Goal: Transaction & Acquisition: Obtain resource

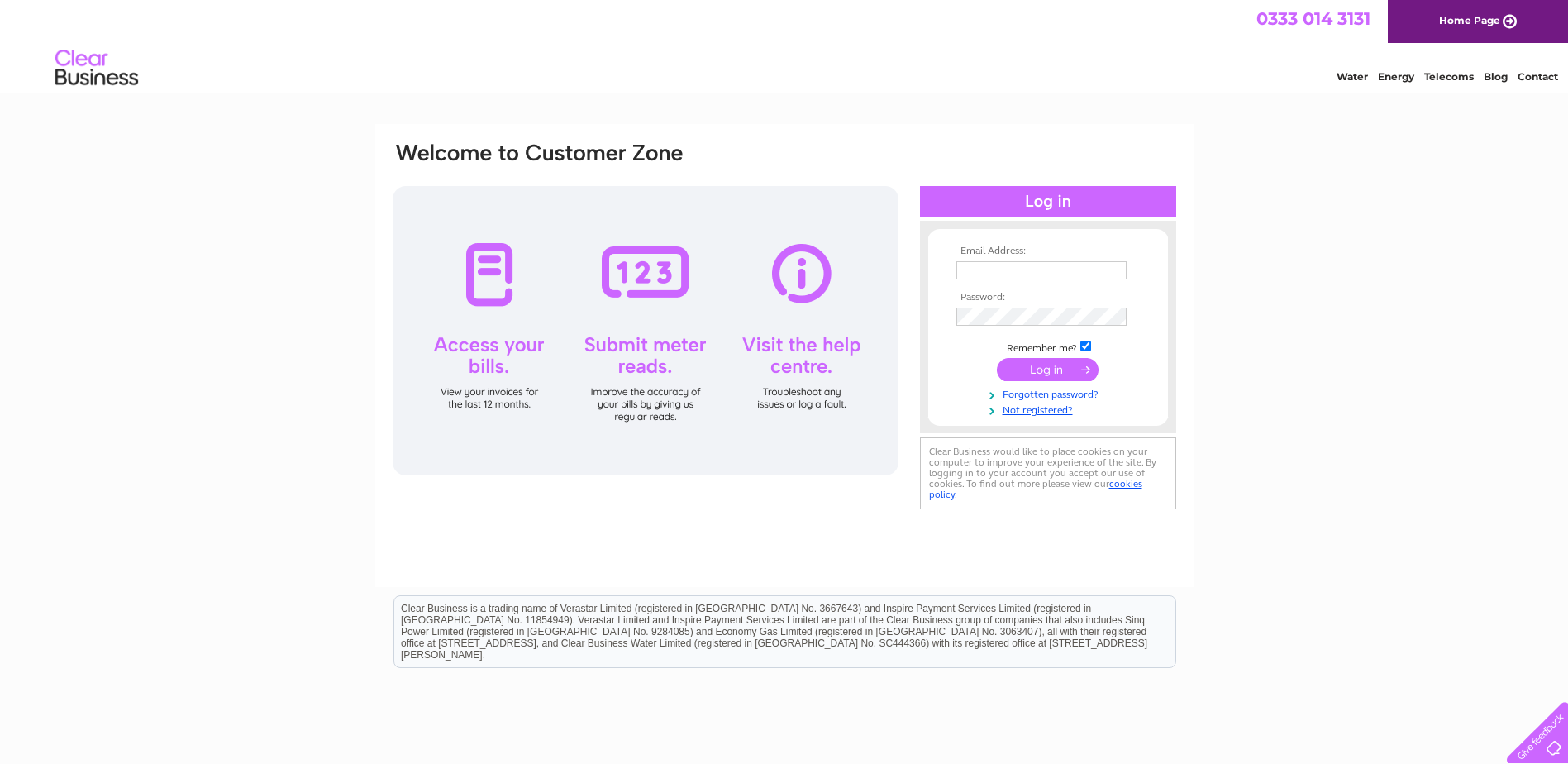
type input "sylvia@jamcabling.co.uk"
click at [1044, 372] on input "submit" at bounding box center [1048, 369] width 102 height 23
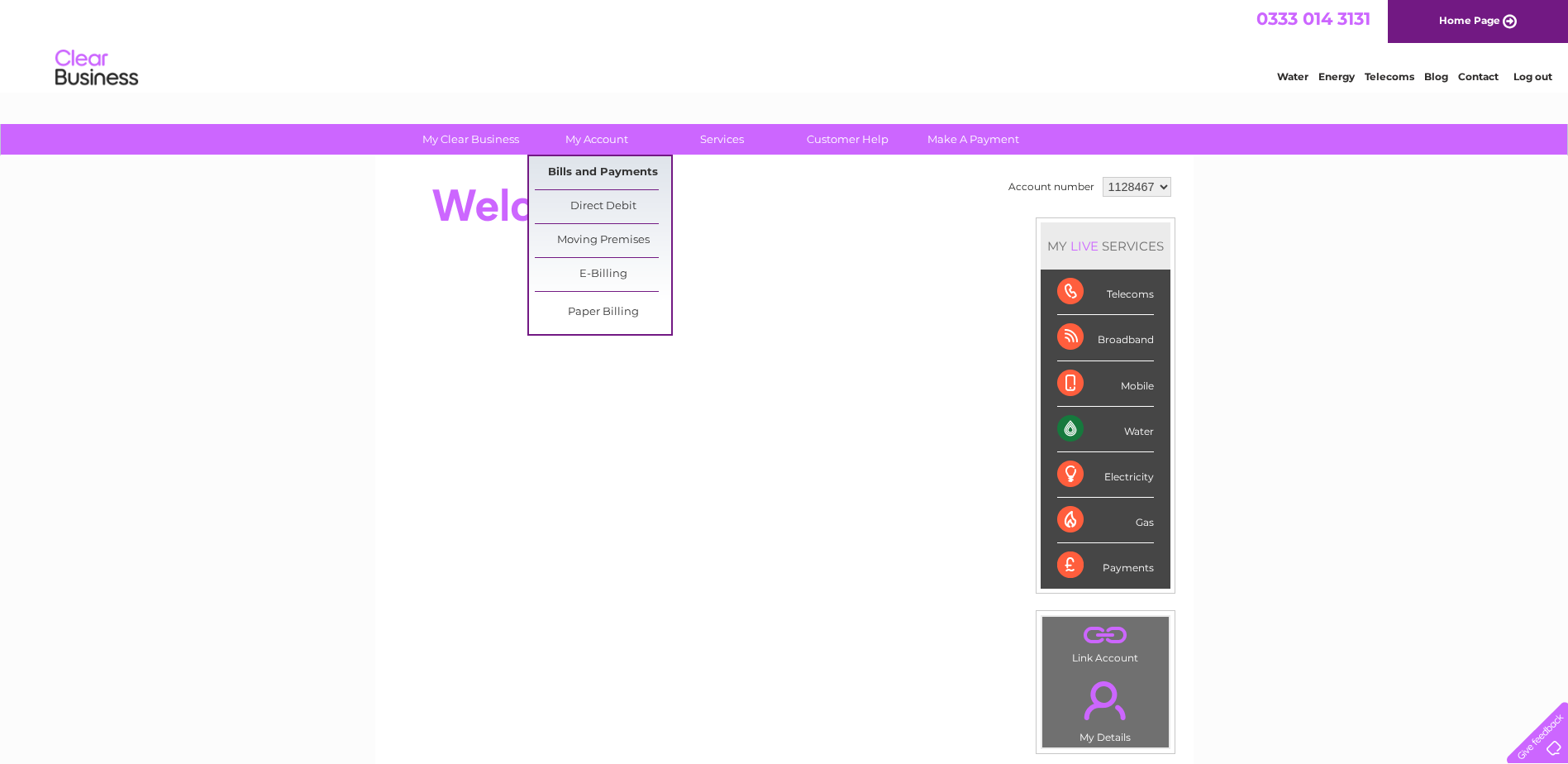
click at [591, 163] on link "Bills and Payments" at bounding box center [602, 173] width 136 height 33
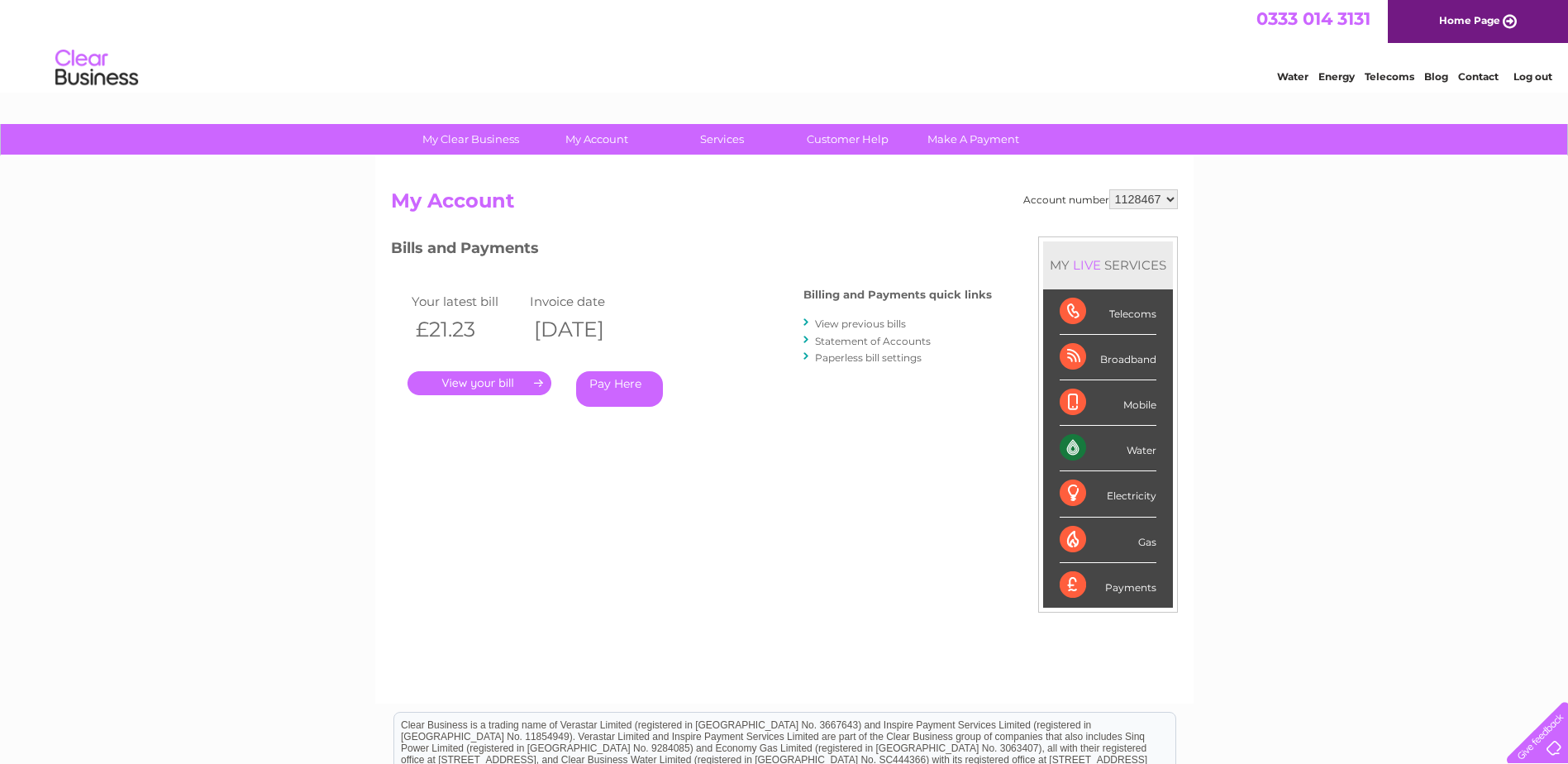
click at [512, 382] on link "." at bounding box center [479, 383] width 143 height 24
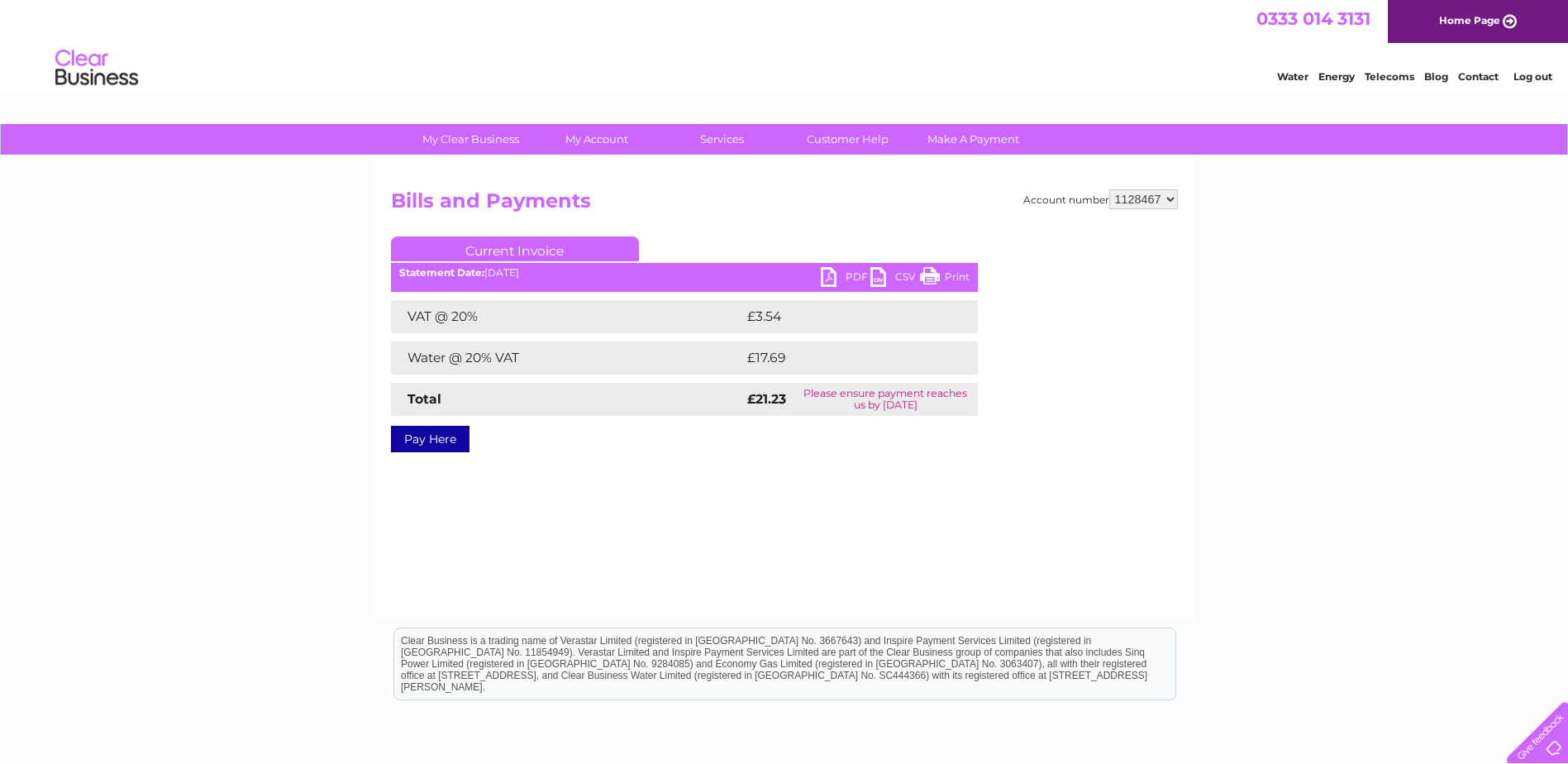
click at [828, 273] on link "PDF" at bounding box center [846, 279] width 50 height 24
click at [563, 543] on div "Account number 1128467 Bills and Payments Current Invoice PDF CSV Print VAT @ 2…" at bounding box center [784, 388] width 819 height 462
click at [1125, 199] on select "1128467" at bounding box center [1143, 199] width 68 height 19
click at [1311, 278] on div "My Clear Business Login Details My Details My Preferences Link Account My Accou…" at bounding box center [784, 512] width 1568 height 778
click at [517, 247] on link "Current Invoice" at bounding box center [515, 249] width 248 height 25
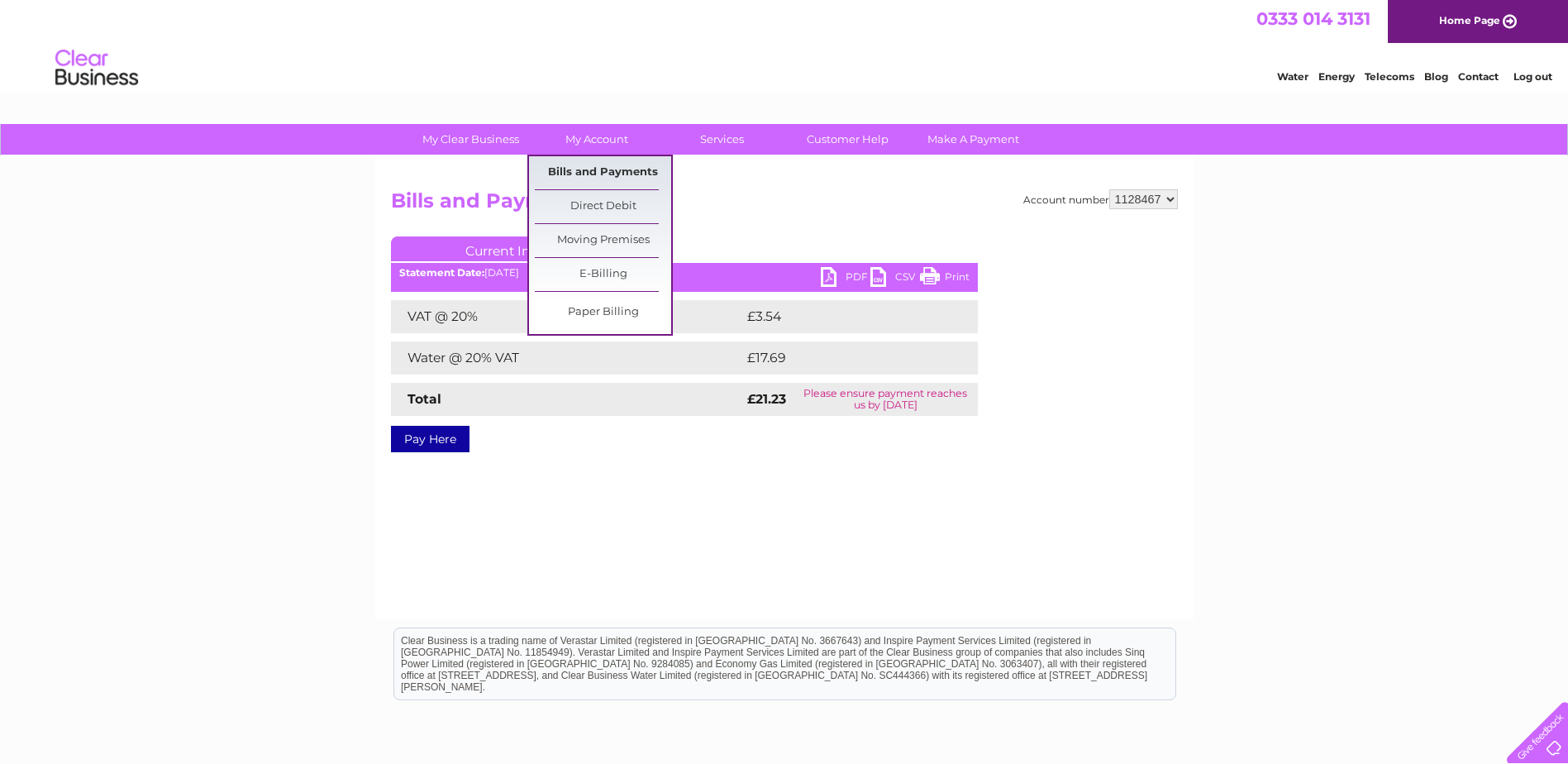
click at [603, 166] on link "Bills and Payments" at bounding box center [602, 173] width 136 height 33
click at [355, 205] on div "My Clear Business Login Details My Details My Preferences Link Account My Accou…" at bounding box center [784, 512] width 1568 height 778
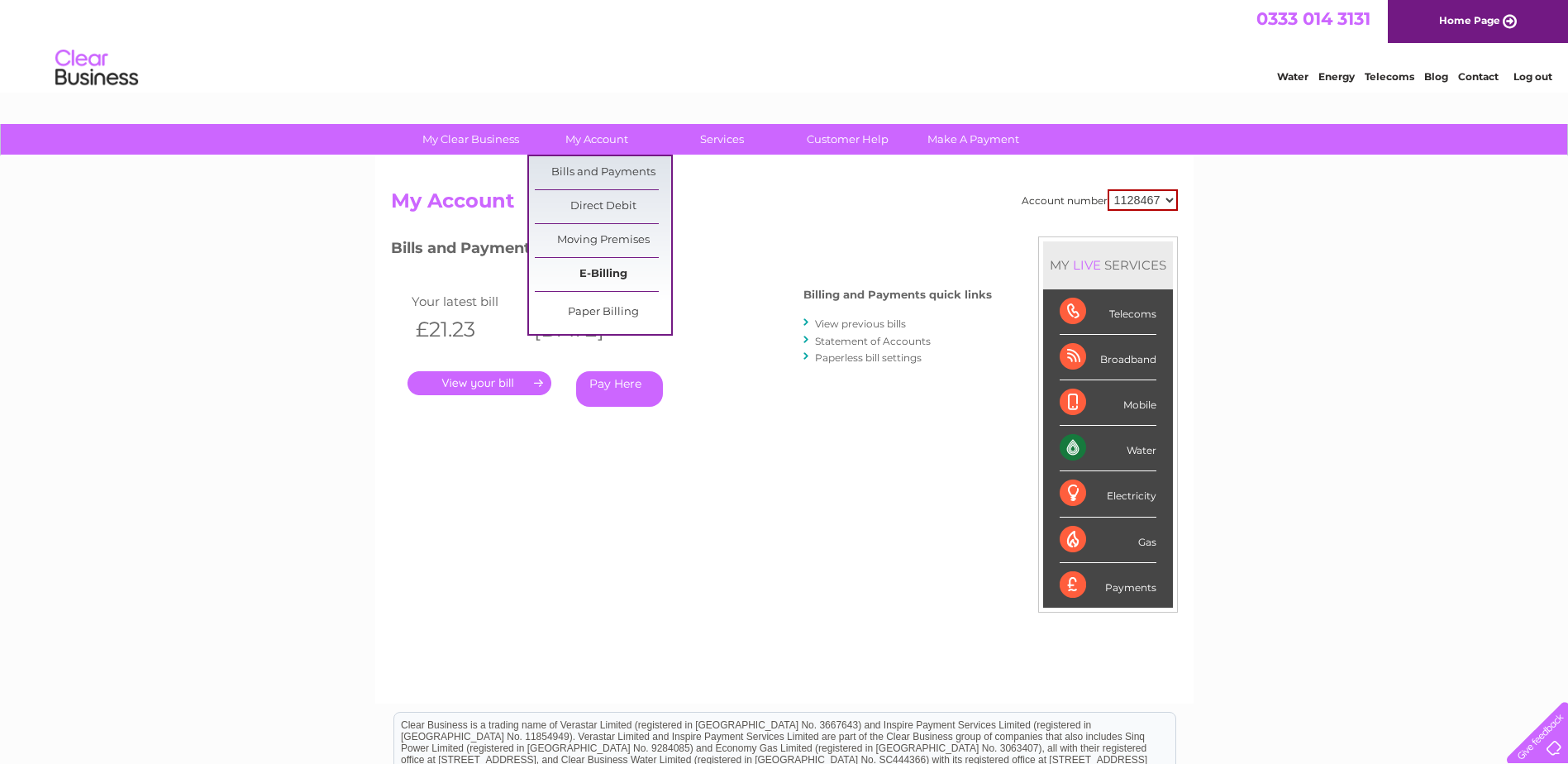
click at [610, 282] on link "E-Billing" at bounding box center [602, 275] width 136 height 33
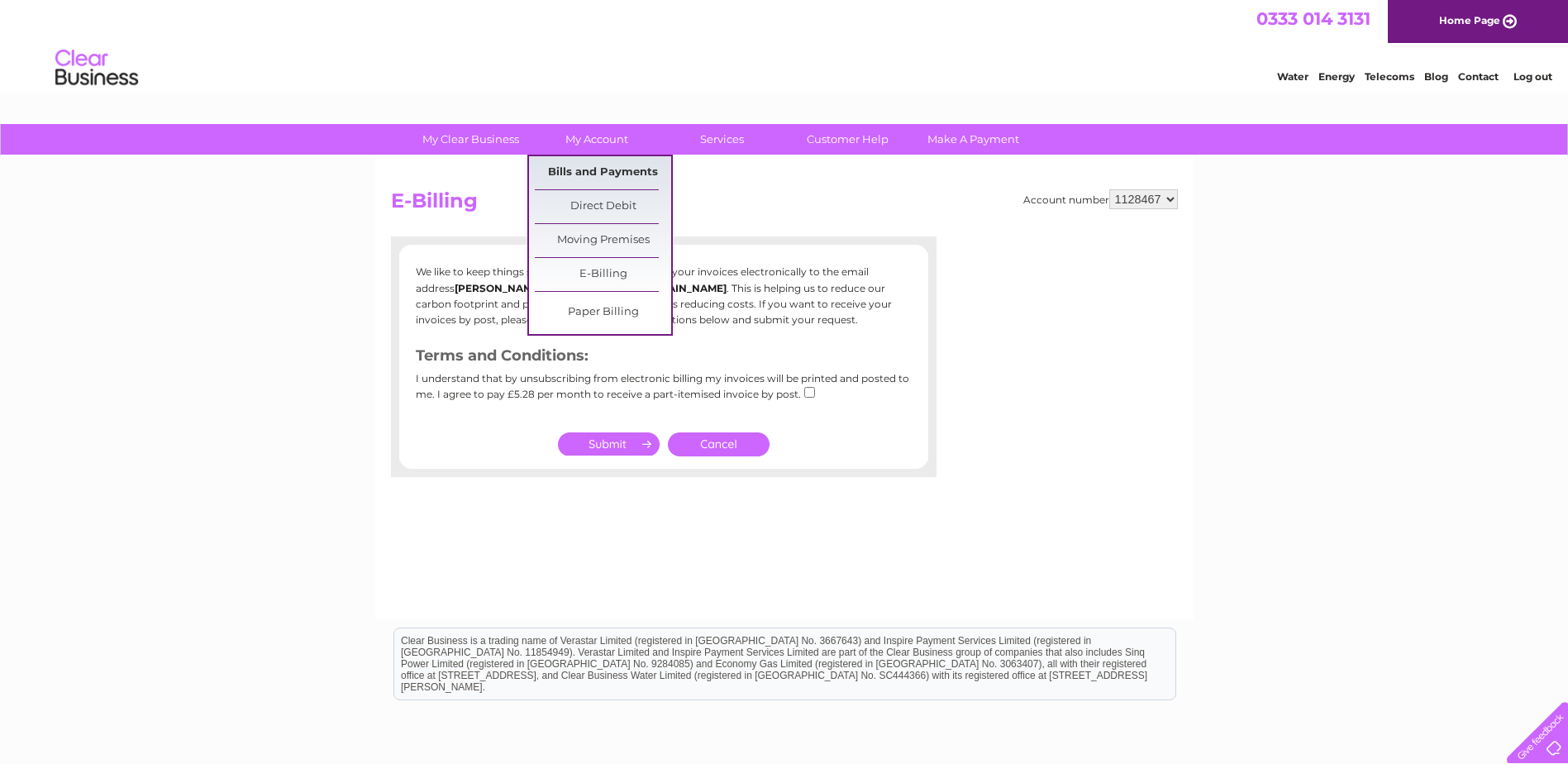
click at [595, 162] on link "Bills and Payments" at bounding box center [602, 173] width 136 height 33
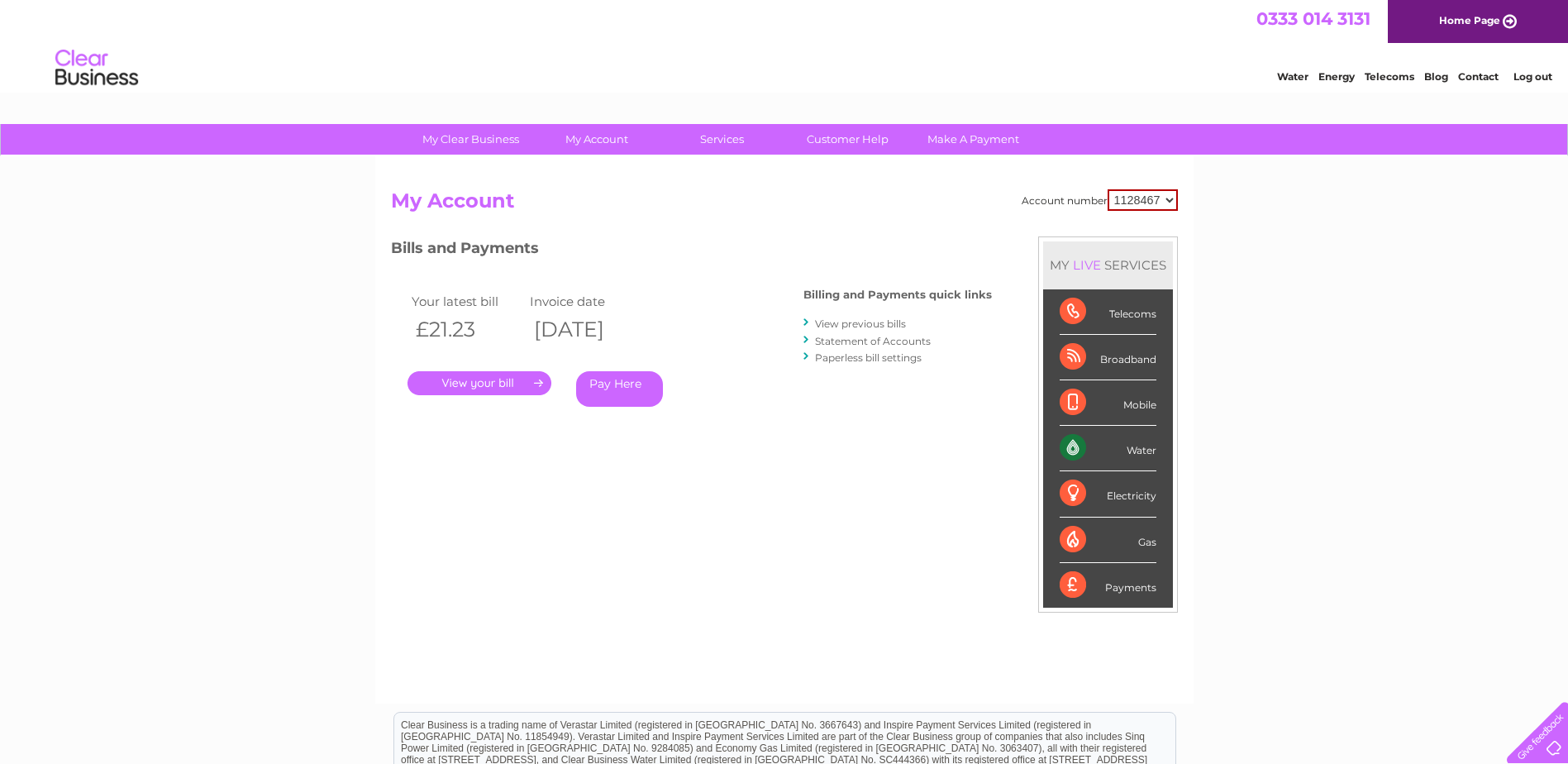
click at [856, 325] on link "View previous bills" at bounding box center [860, 323] width 91 height 12
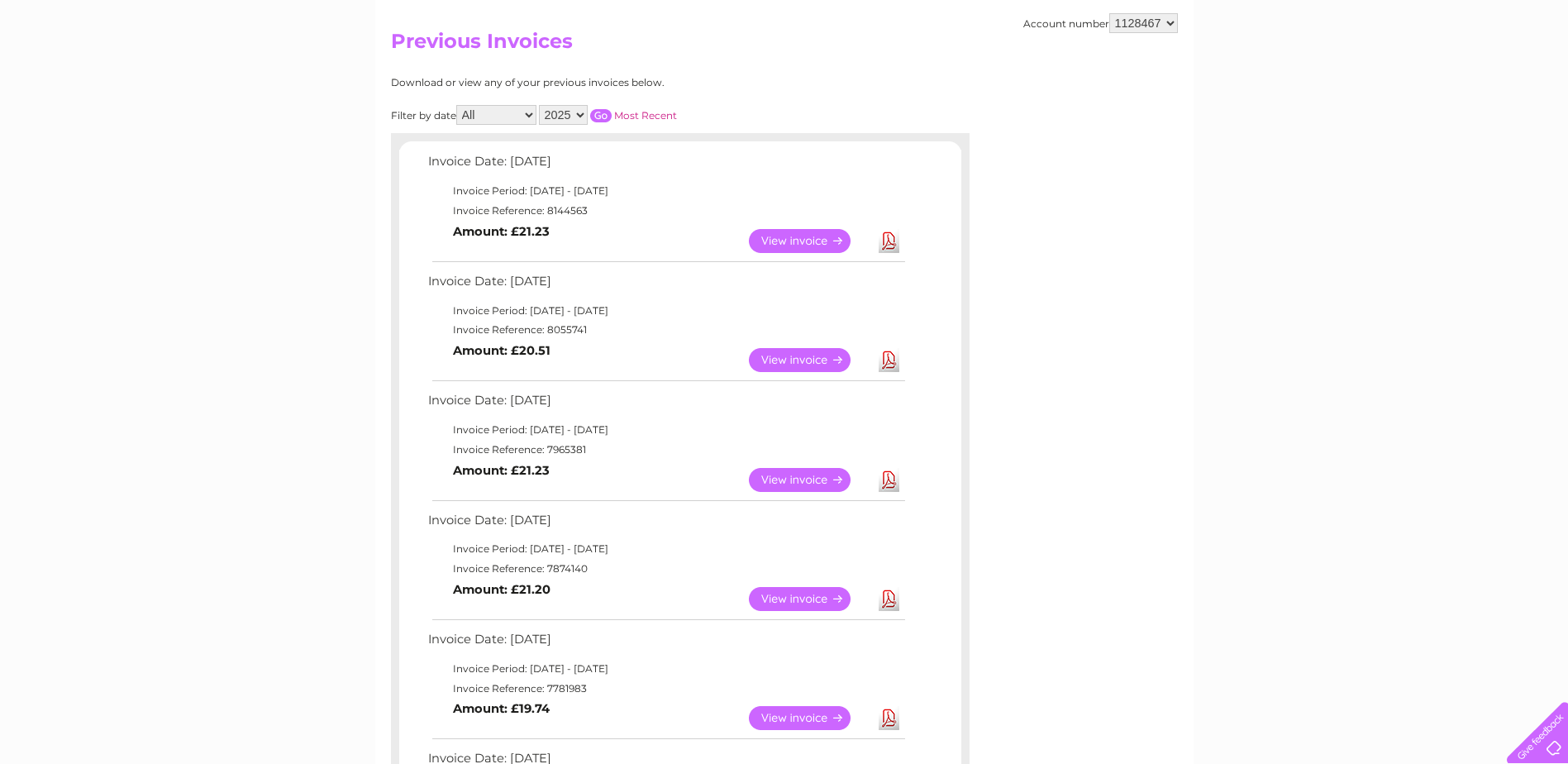
scroll to position [166, 0]
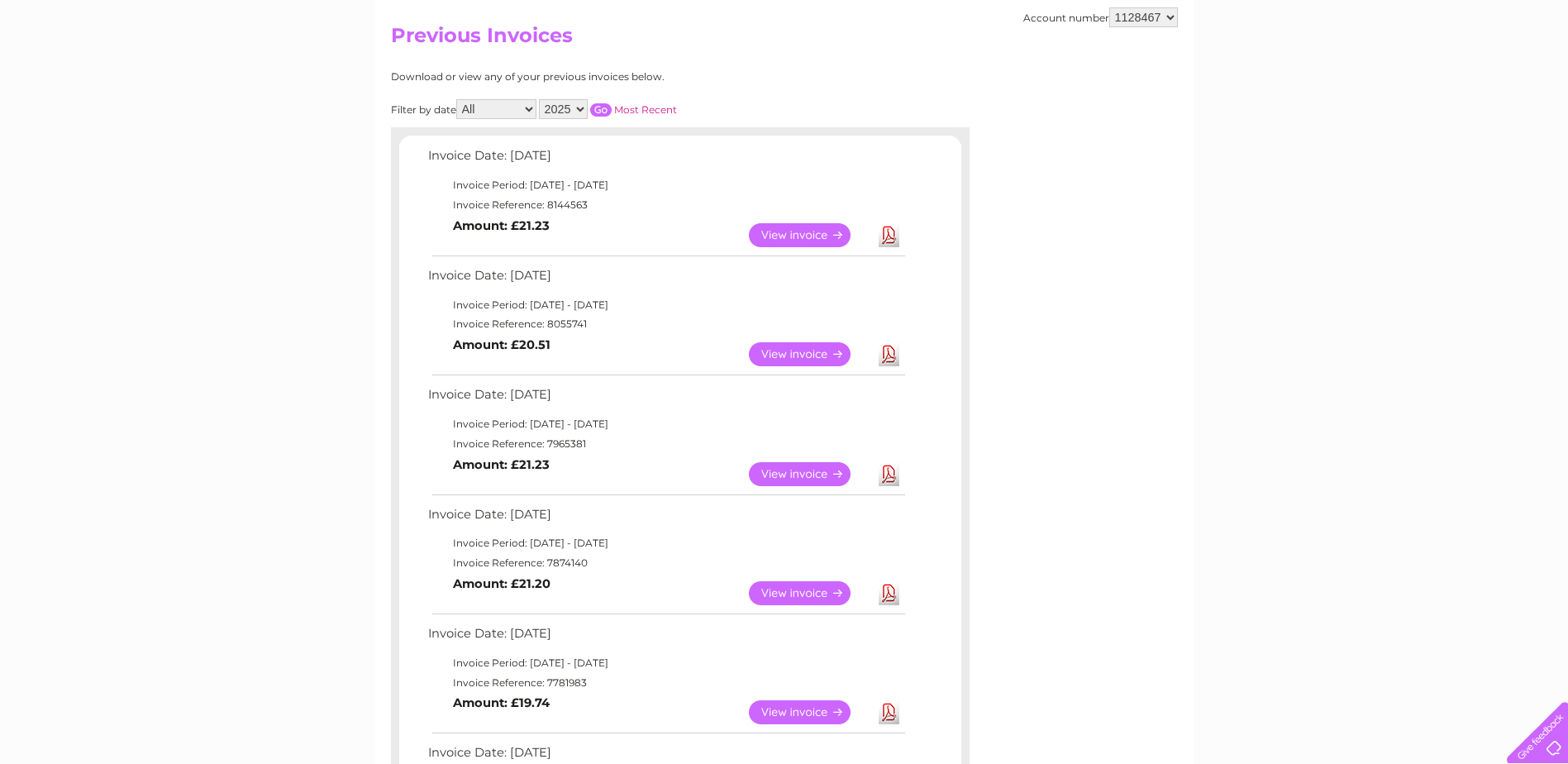
click at [819, 479] on link "View" at bounding box center [809, 474] width 121 height 24
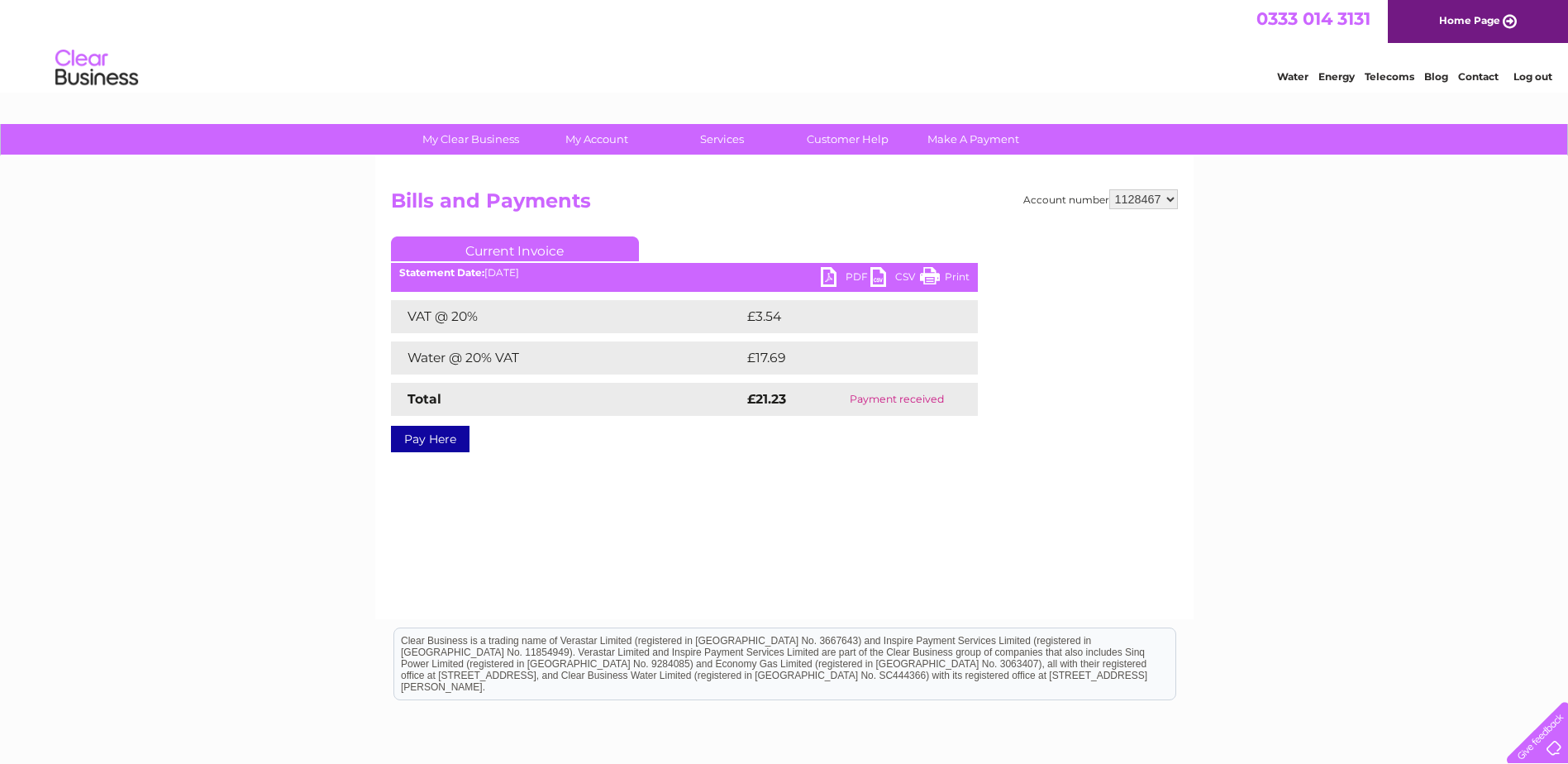
click at [835, 273] on link "PDF" at bounding box center [846, 279] width 50 height 24
